Goal: Task Accomplishment & Management: Use online tool/utility

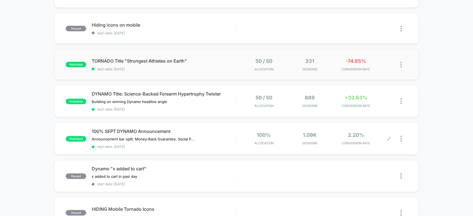
scroll to position [103, 0]
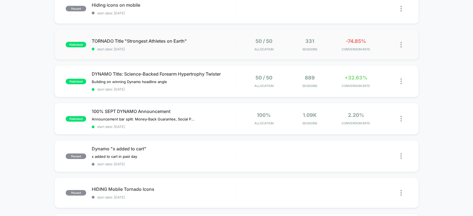
click at [250, 49] on div "50 / 50 Allocation" at bounding box center [263, 44] width 43 height 13
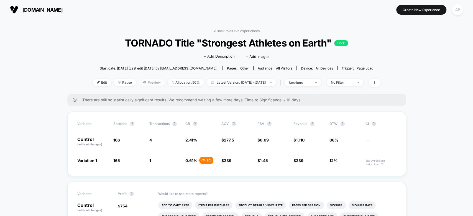
click at [139, 81] on span "Preview" at bounding box center [152, 82] width 26 height 7
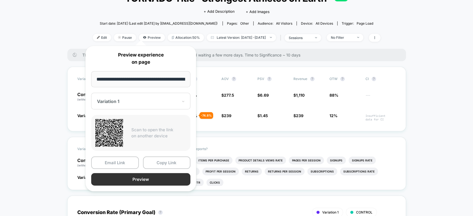
click at [153, 182] on button "Preview" at bounding box center [140, 179] width 99 height 12
